Goal: Transaction & Acquisition: Purchase product/service

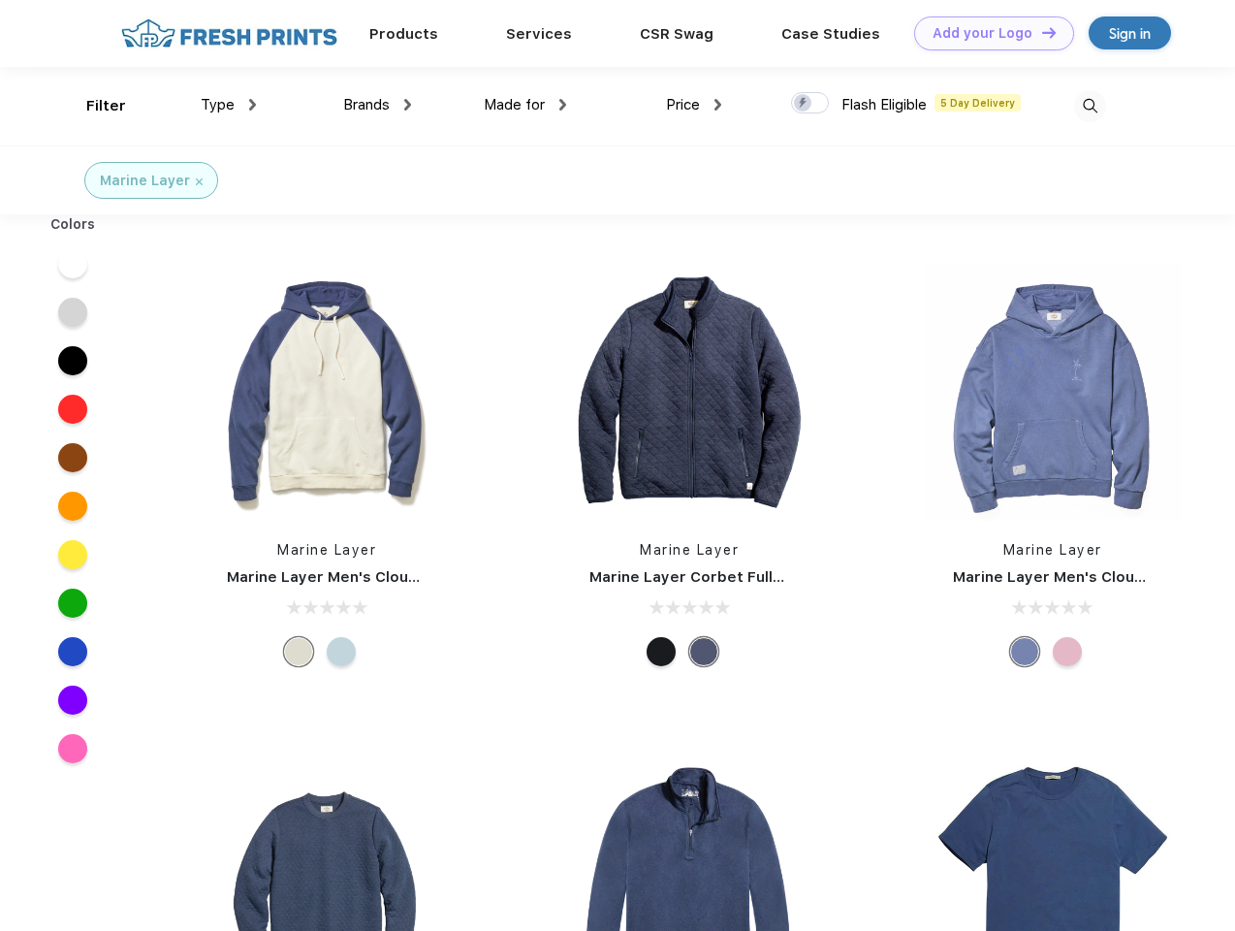
click at [987, 33] on link "Add your Logo Design Tool" at bounding box center [994, 33] width 160 height 34
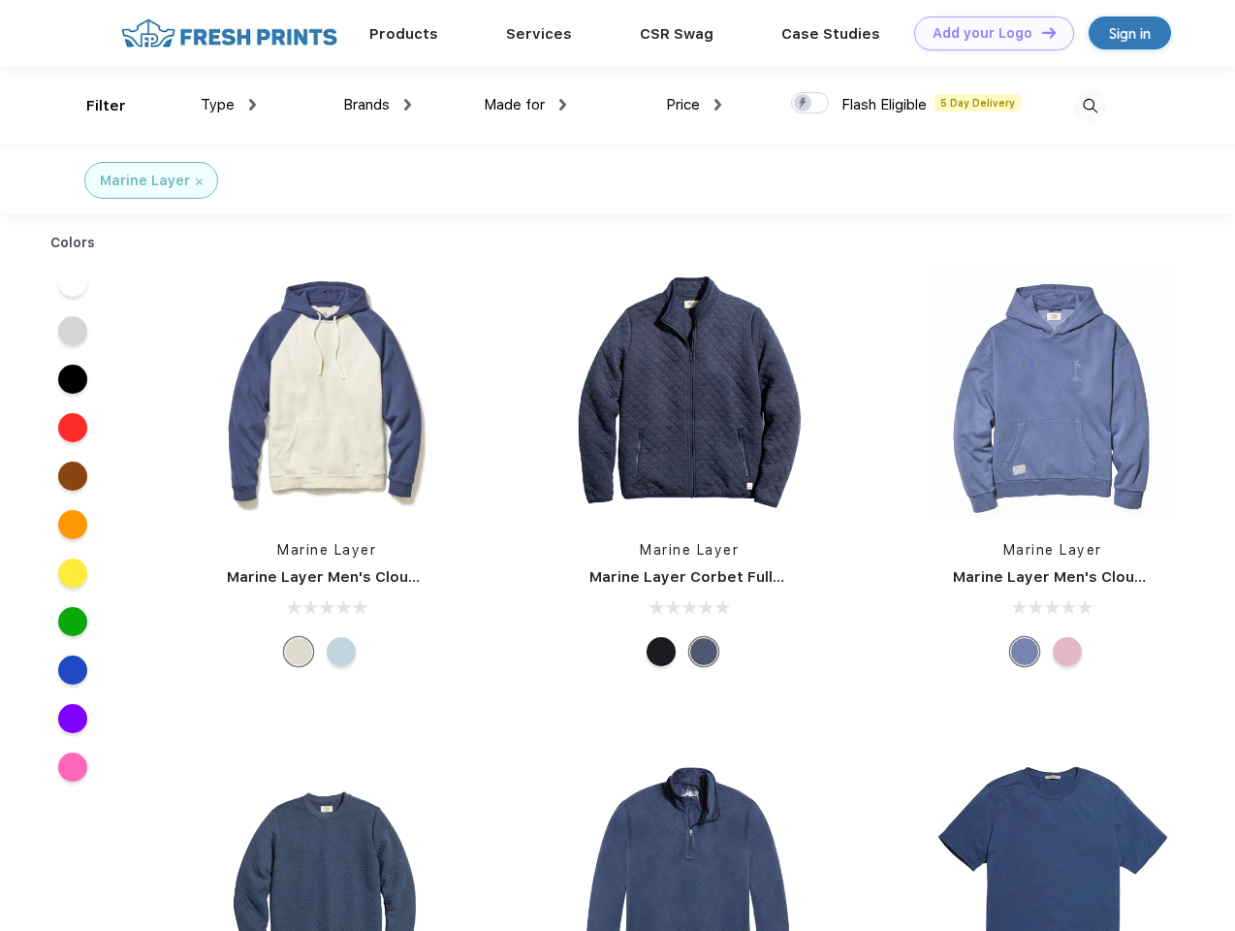
click at [0, 0] on div "Design Tool" at bounding box center [0, 0] width 0 height 0
click at [1040, 32] on link "Add your Logo Design Tool" at bounding box center [994, 33] width 160 height 34
click at [93, 106] on div "Filter" at bounding box center [106, 106] width 40 height 22
click at [229, 105] on span "Type" at bounding box center [218, 104] width 34 height 17
click at [377, 105] on span "Brands" at bounding box center [366, 104] width 47 height 17
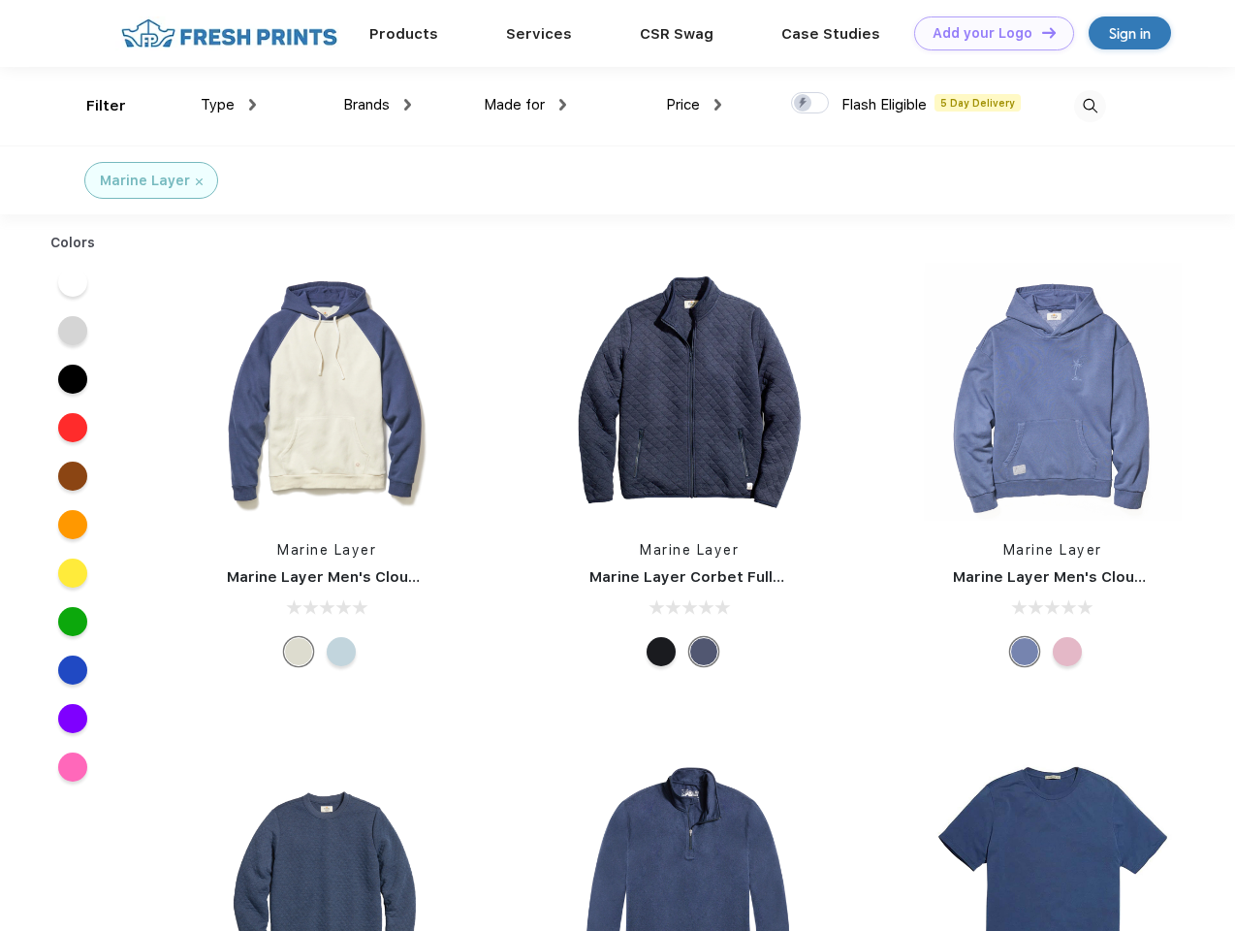
click at [526, 105] on span "Made for" at bounding box center [514, 104] width 61 height 17
click at [694, 105] on span "Price" at bounding box center [683, 104] width 34 height 17
click at [811, 104] on div at bounding box center [810, 102] width 38 height 21
click at [804, 104] on input "checkbox" at bounding box center [797, 97] width 13 height 13
click at [1090, 106] on img at bounding box center [1090, 106] width 32 height 32
